Goal: Task Accomplishment & Management: Manage account settings

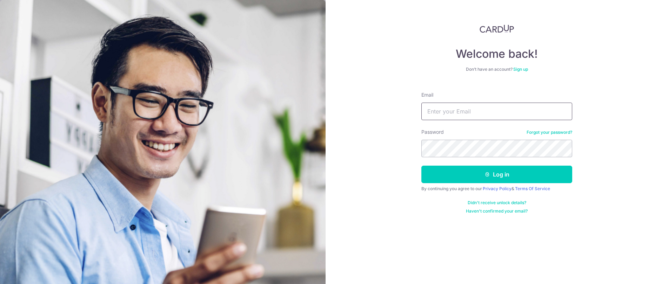
click at [511, 110] on input "Email" at bounding box center [496, 112] width 151 height 18
type input "[EMAIL_ADDRESS][DOMAIN_NAME]"
click at [421, 166] on button "Log in" at bounding box center [496, 175] width 151 height 18
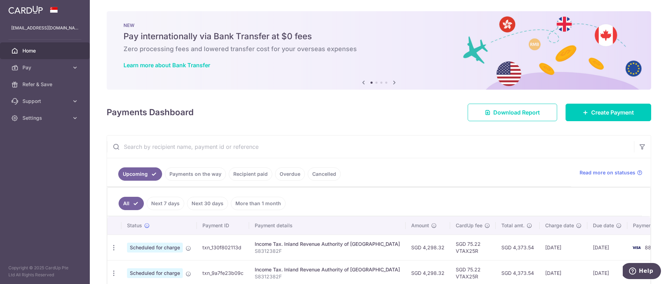
scroll to position [40, 0]
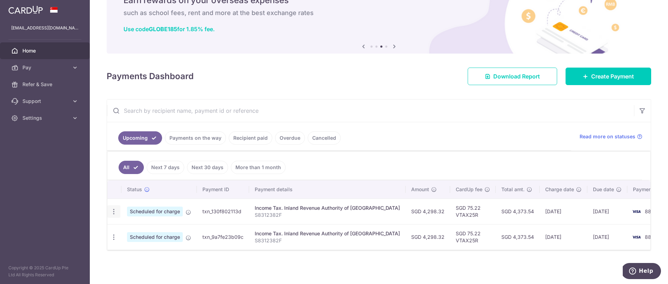
click at [116, 210] on icon "button" at bounding box center [113, 211] width 7 height 7
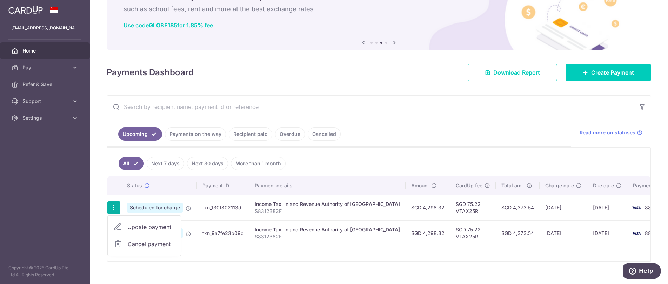
click at [132, 227] on span "Update payment" at bounding box center [151, 227] width 48 height 8
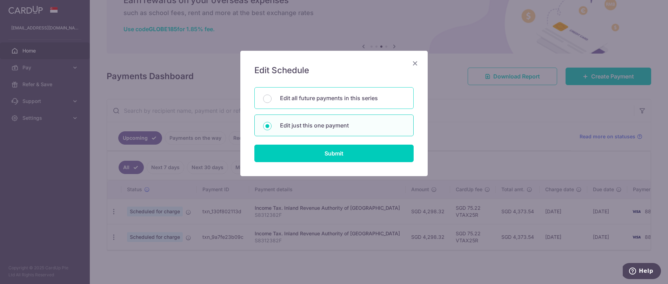
click at [304, 101] on p "Edit all future payments in this series" at bounding box center [342, 98] width 125 height 8
click at [271, 101] on input "Edit all future payments in this series" at bounding box center [267, 99] width 8 height 8
radio input "true"
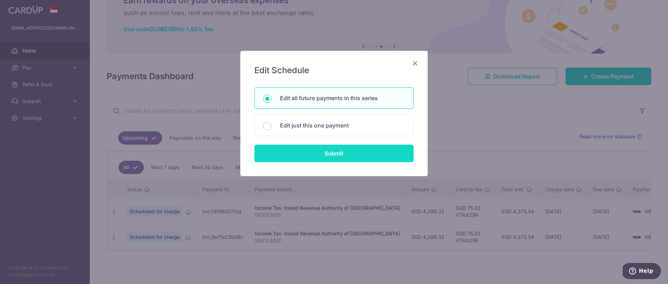
click at [327, 156] on input "Submit" at bounding box center [333, 154] width 159 height 18
radio input "true"
type input "4,298.32"
type input "S8312382F"
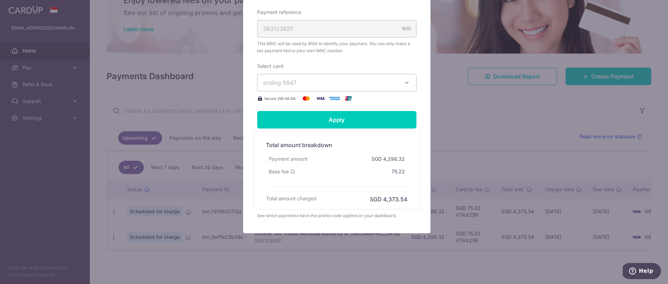
scroll to position [39, 0]
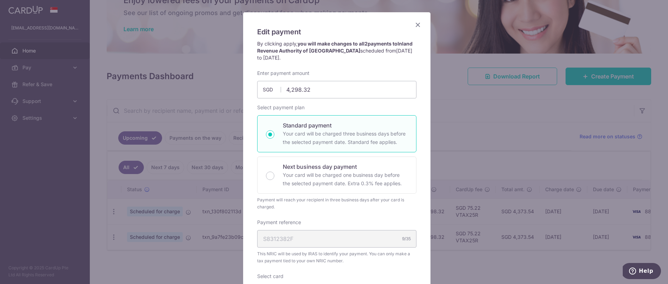
click at [416, 22] on icon "Close" at bounding box center [417, 24] width 8 height 9
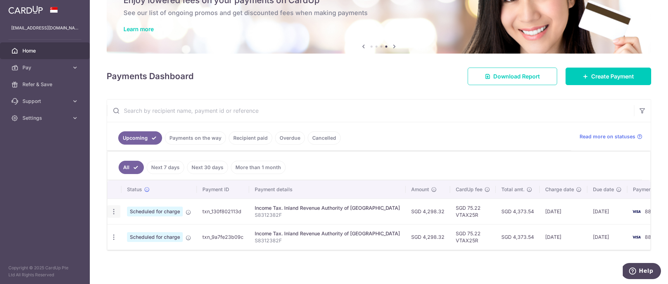
click at [115, 208] on icon "button" at bounding box center [113, 211] width 7 height 7
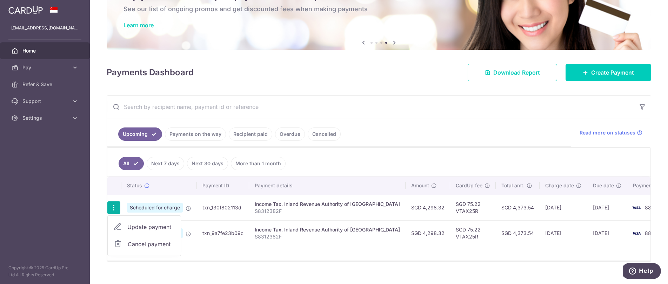
click at [153, 232] on link "Update payment" at bounding box center [144, 227] width 73 height 17
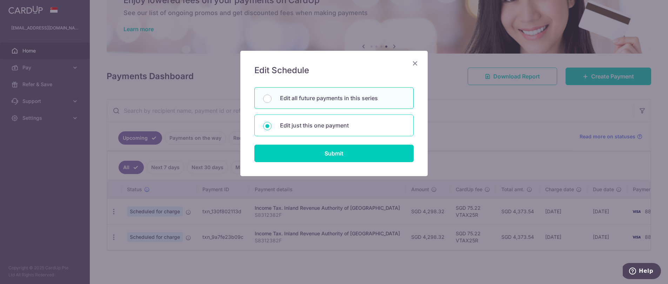
click at [295, 125] on p "Edit just this one payment" at bounding box center [342, 125] width 125 height 8
click at [271, 125] on input "Edit just this one payment" at bounding box center [267, 126] width 8 height 8
radio input "true"
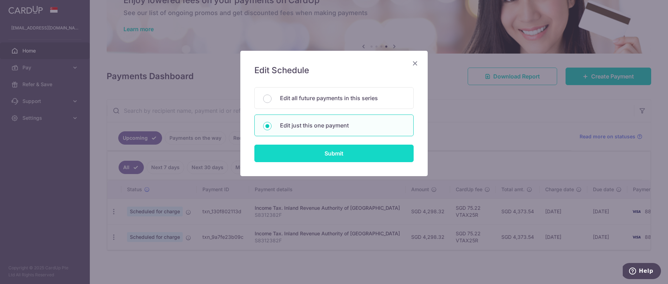
click at [298, 159] on input "Submit" at bounding box center [333, 154] width 159 height 18
radio input "true"
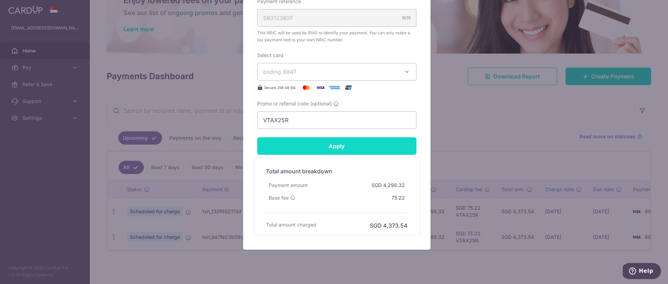
scroll to position [229, 0]
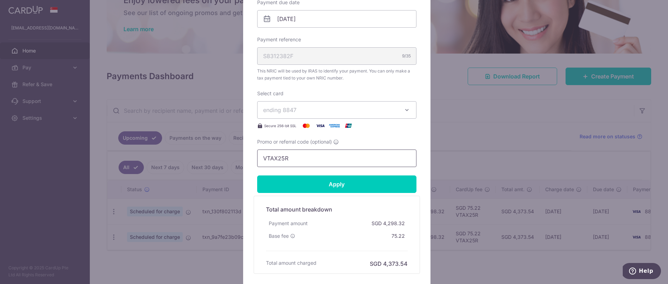
drag, startPoint x: 310, startPoint y: 161, endPoint x: 255, endPoint y: 161, distance: 54.7
click at [257, 161] on input "VTAX25R" at bounding box center [336, 159] width 159 height 18
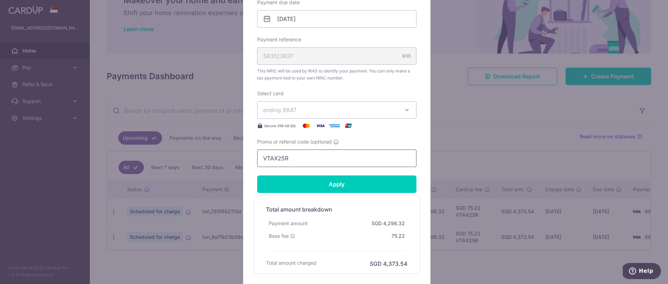
paste input "3HOME"
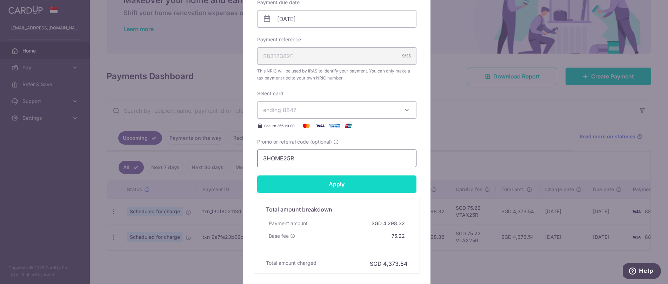
type input "3HOME25R"
click at [323, 183] on input "Apply" at bounding box center [336, 185] width 159 height 18
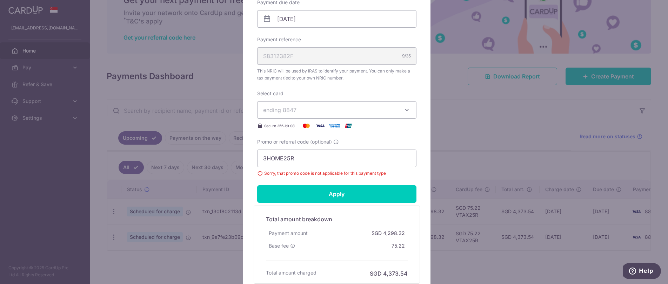
click at [463, 112] on div "Edit payment By clicking apply, you will make changes to all 2 payments to Inla…" at bounding box center [334, 142] width 668 height 284
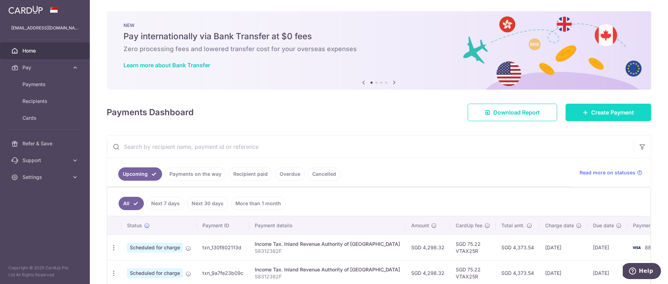
click at [582, 110] on icon at bounding box center [585, 113] width 6 height 6
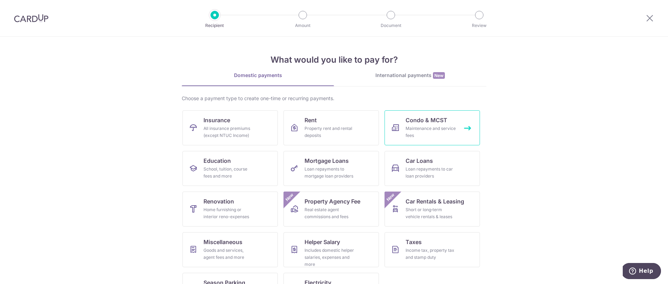
click at [434, 131] on div "Maintenance and service fees" at bounding box center [430, 132] width 50 height 14
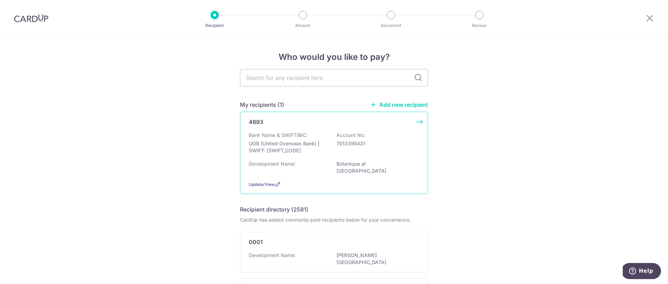
click at [308, 138] on div "Bank Name & SWIFT/BIC: UOB (United Overseas Bank) | SWIFT: UOVBSGSGXXX Account …" at bounding box center [334, 145] width 170 height 26
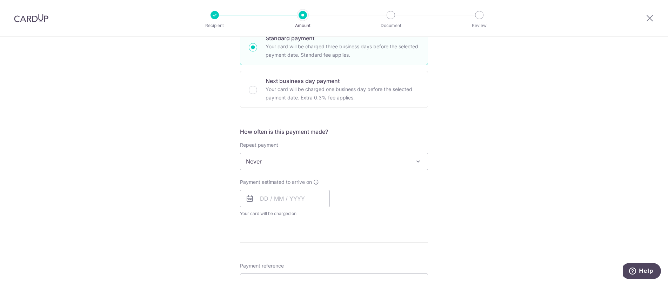
scroll to position [189, 0]
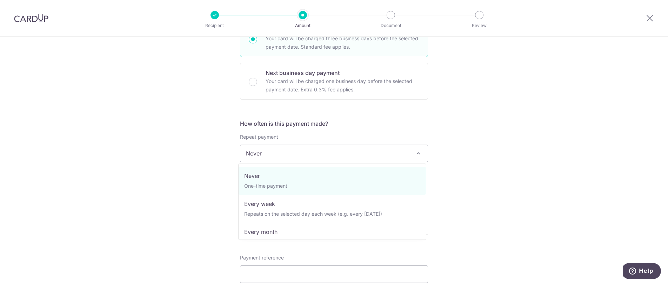
click at [320, 152] on span "Never" at bounding box center [333, 153] width 187 height 17
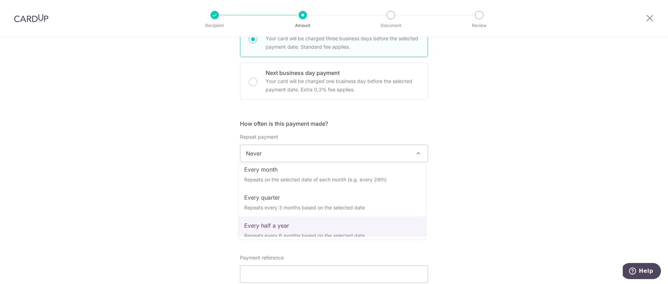
scroll to position [62, 0]
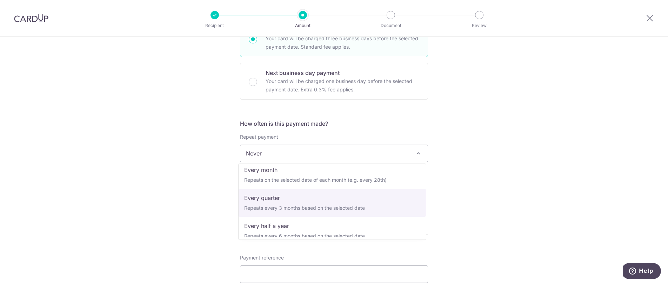
select select "4"
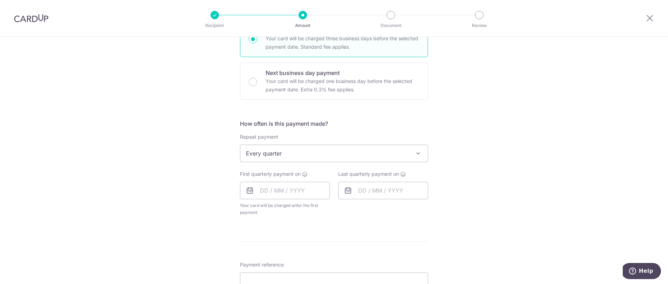
scroll to position [205, 0]
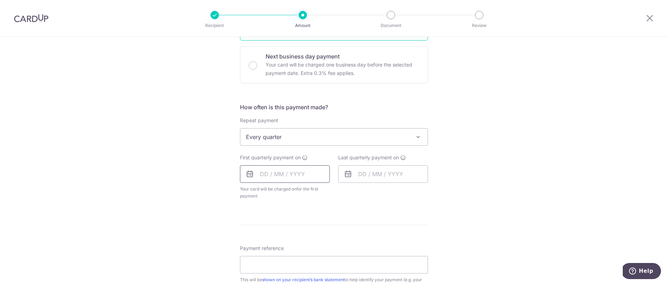
click at [264, 172] on input "text" at bounding box center [285, 175] width 90 height 18
click at [306, 238] on link "9" at bounding box center [310, 237] width 11 height 11
type input "09/10/2025"
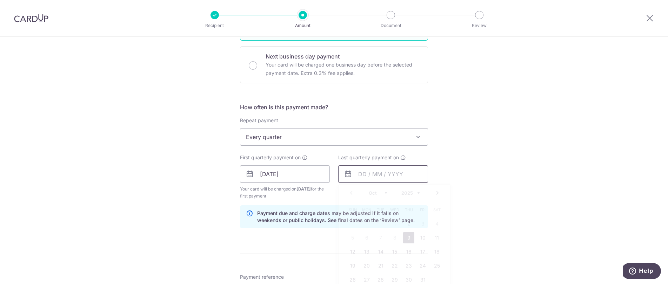
click at [370, 175] on input "text" at bounding box center [383, 175] width 90 height 18
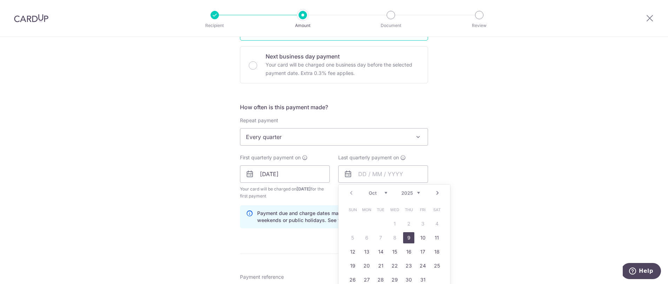
click at [436, 196] on link "Next" at bounding box center [437, 193] width 8 height 8
click at [418, 238] on link "9" at bounding box center [422, 237] width 11 height 11
type input "09/01/2026"
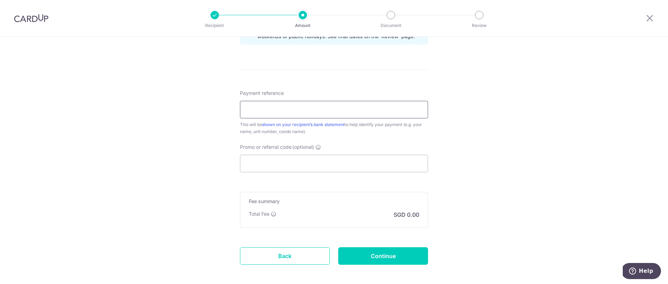
scroll to position [392, 0]
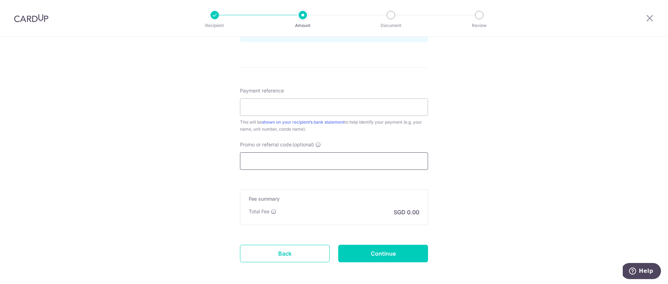
click at [298, 165] on input "Promo or referral code (optional)" at bounding box center [334, 162] width 188 height 18
paste input "3HOME25R"
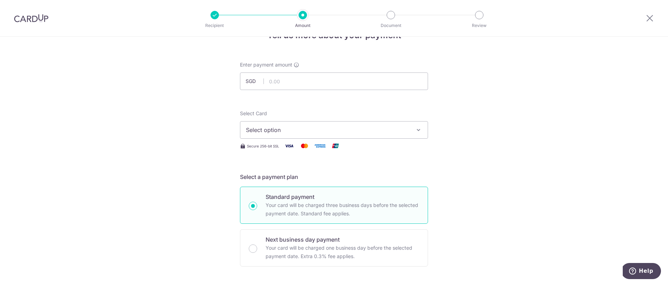
scroll to position [22, 0]
type input "3HOME25R"
click at [291, 127] on span "Select option" at bounding box center [327, 130] width 163 height 8
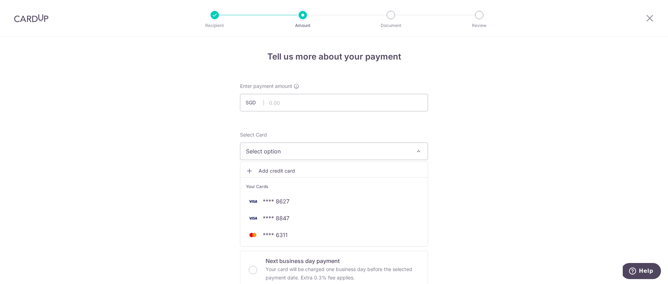
scroll to position [0, 0]
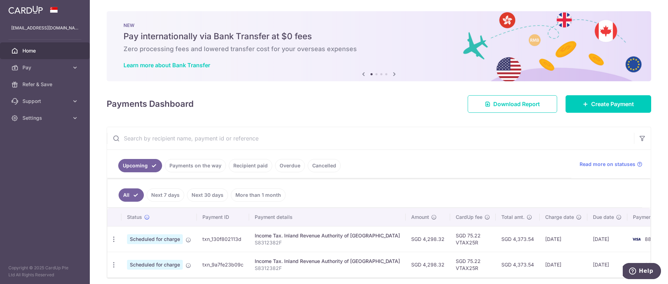
click at [263, 168] on link "Recipient paid" at bounding box center [250, 165] width 43 height 13
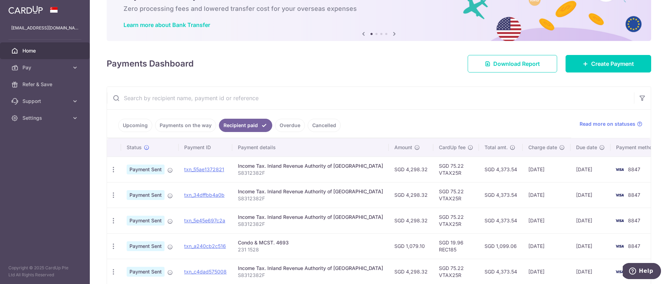
scroll to position [96, 0]
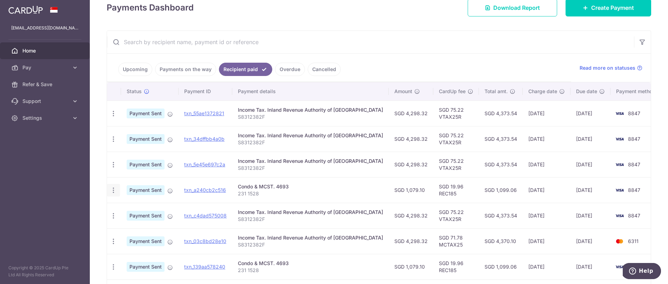
click at [110, 192] on icon "button" at bounding box center [113, 190] width 7 height 7
click at [198, 191] on link "txn_a240cb2c516" at bounding box center [205, 190] width 42 height 6
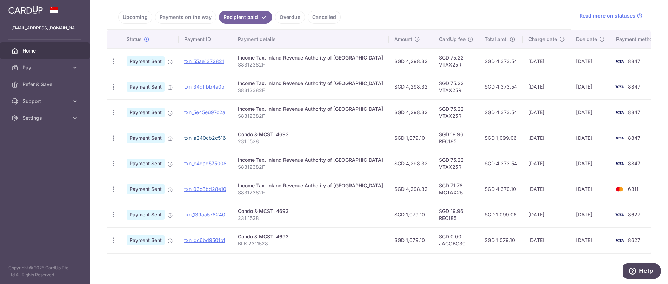
scroll to position [151, 0]
